Goal: Transaction & Acquisition: Purchase product/service

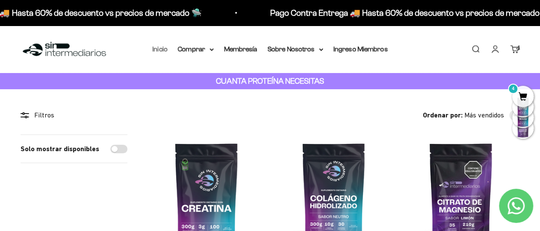
click at [155, 50] on link "Inicio" at bounding box center [160, 48] width 15 height 7
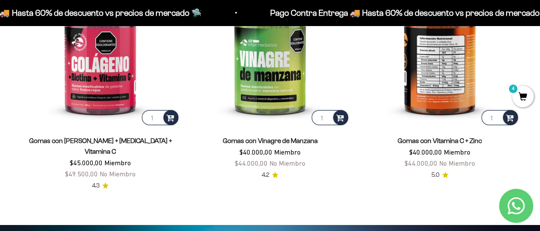
scroll to position [1245, 0]
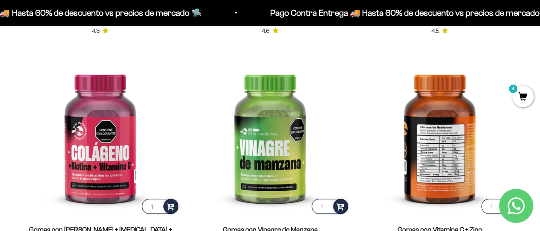
click at [437, 143] on img at bounding box center [439, 135] width 159 height 159
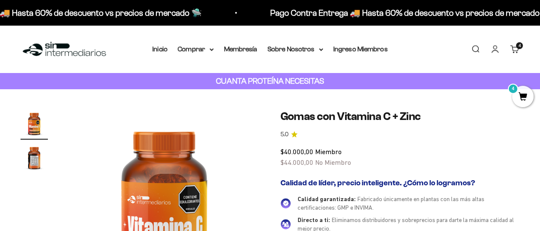
scroll to position [362, 0]
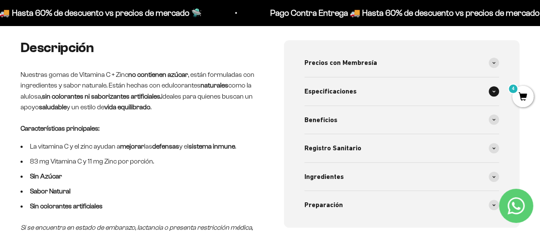
click at [478, 82] on div "Especificaciones" at bounding box center [401, 91] width 195 height 28
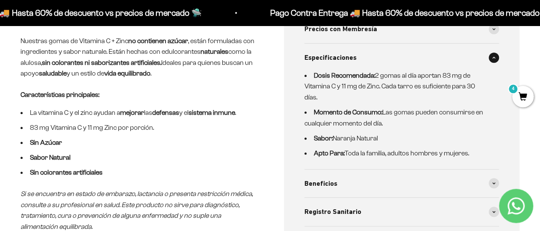
scroll to position [406, 0]
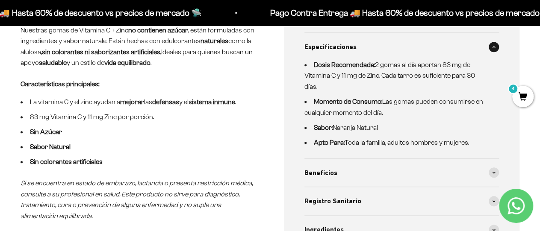
click at [481, 43] on div "Especificaciones" at bounding box center [401, 47] width 195 height 28
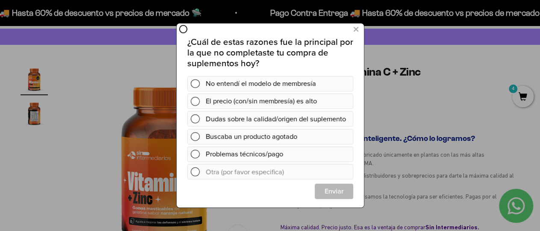
scroll to position [0, 0]
click at [287, 153] on div "Problemas técnicos/pago" at bounding box center [277, 154] width 144 height 15
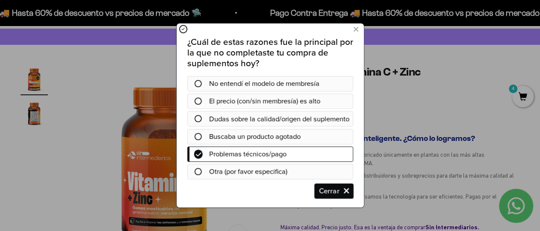
click at [335, 190] on div "Enviar Cerrar" at bounding box center [334, 183] width 38 height 31
